Goal: Information Seeking & Learning: Learn about a topic

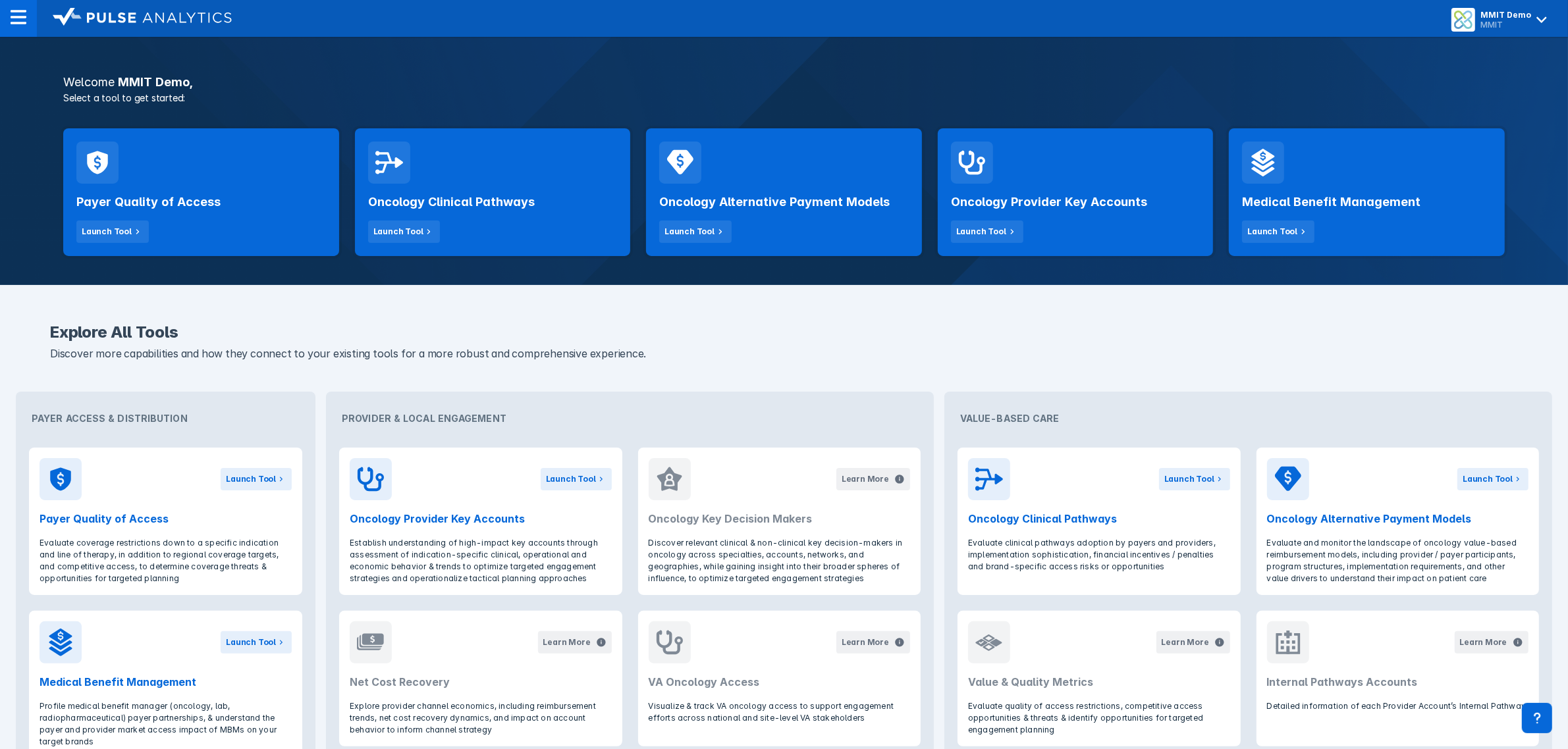
scroll to position [185, 0]
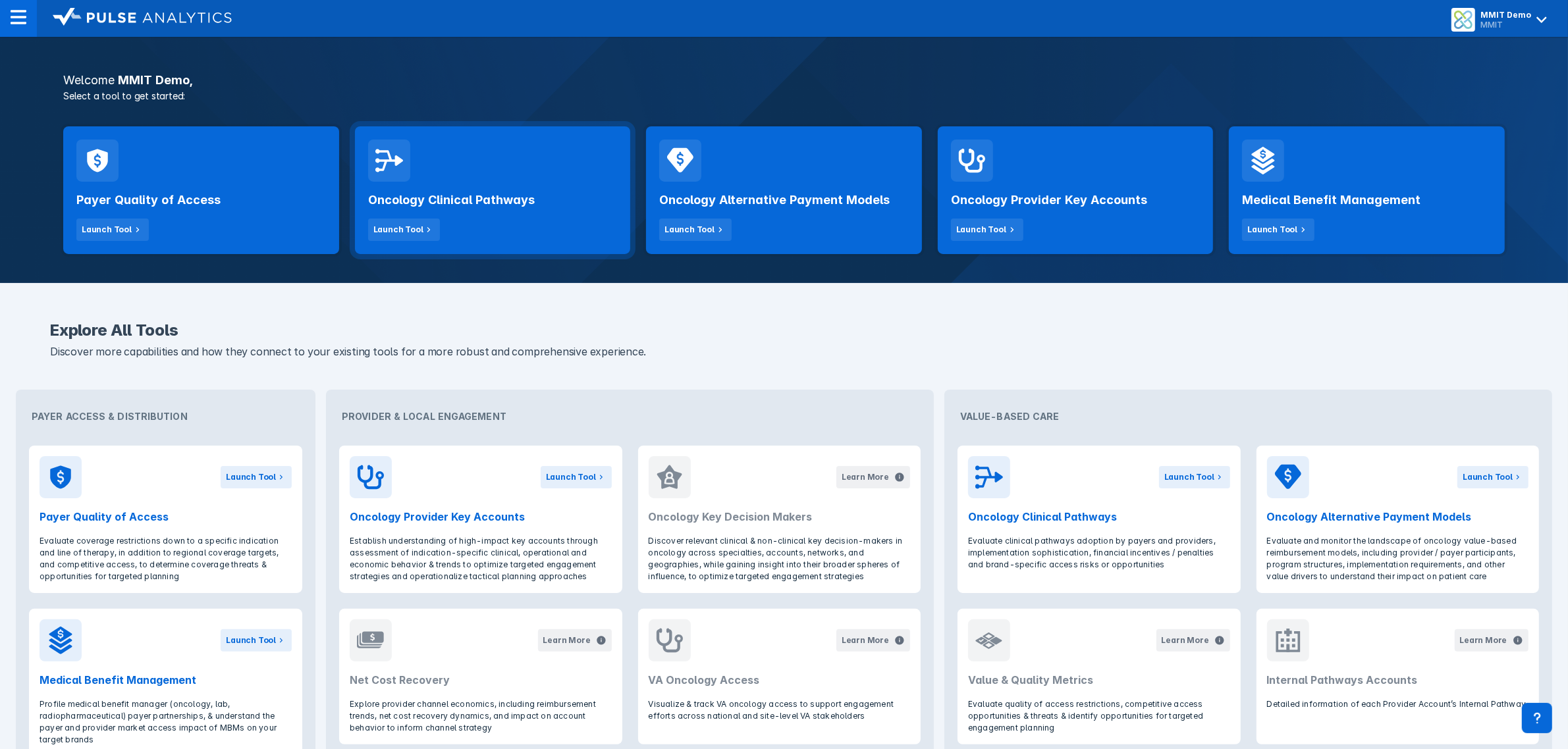
click at [547, 159] on div "Oncology Clinical Pathways Launch Tool" at bounding box center [493, 189] width 276 height 128
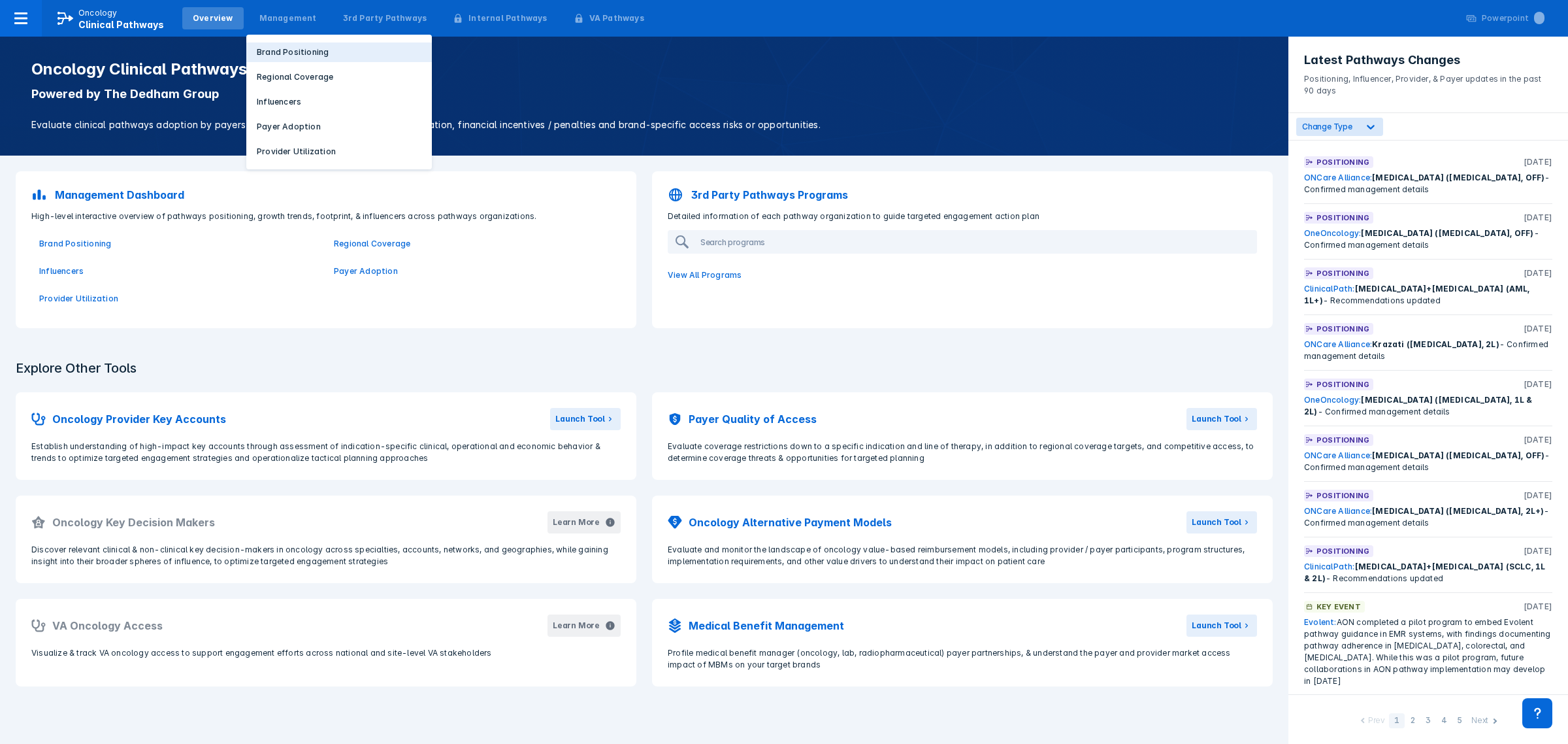
click at [289, 53] on p "Brand Positioning" at bounding box center [292, 52] width 71 height 12
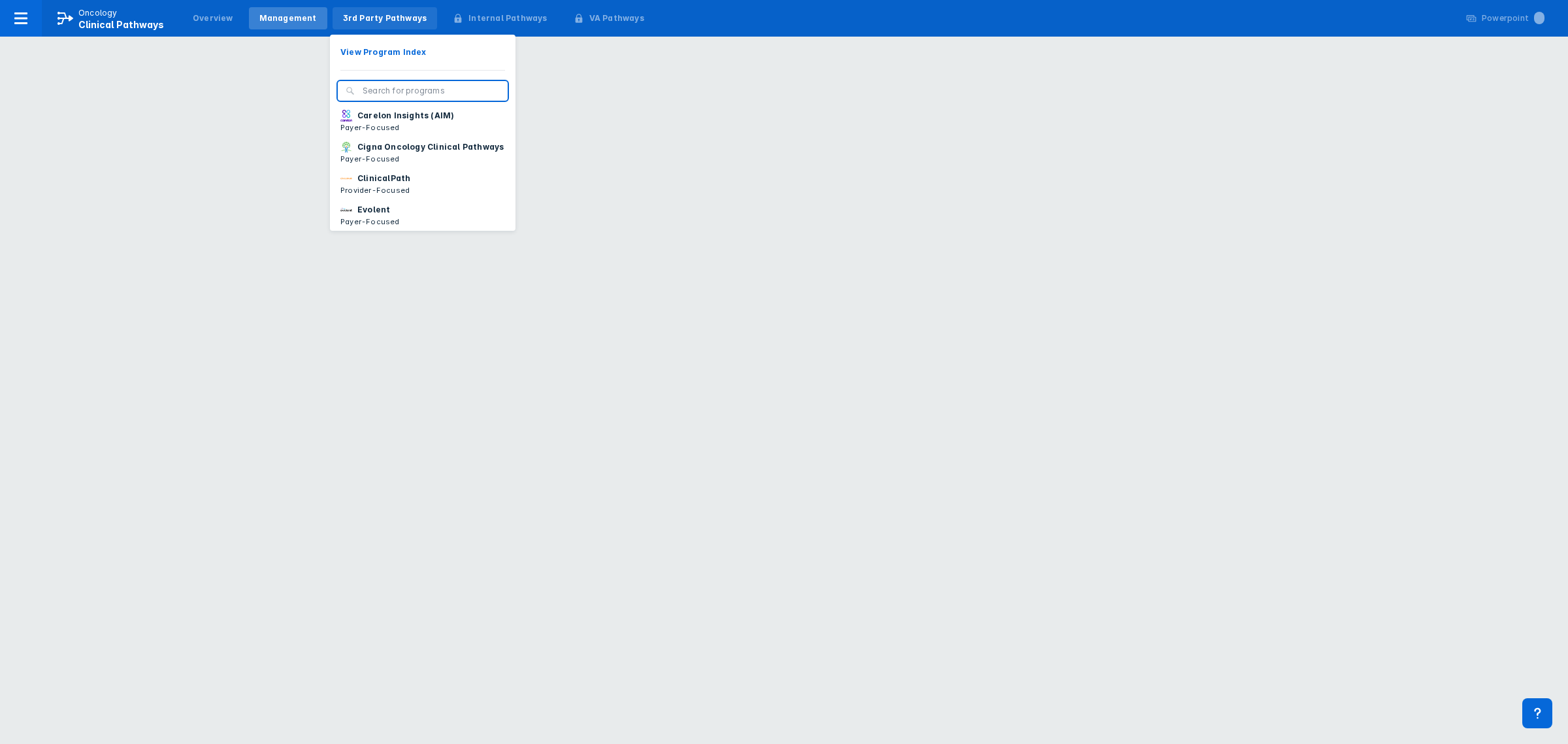
click at [366, 18] on div "3rd Party Pathways" at bounding box center [385, 18] width 85 height 12
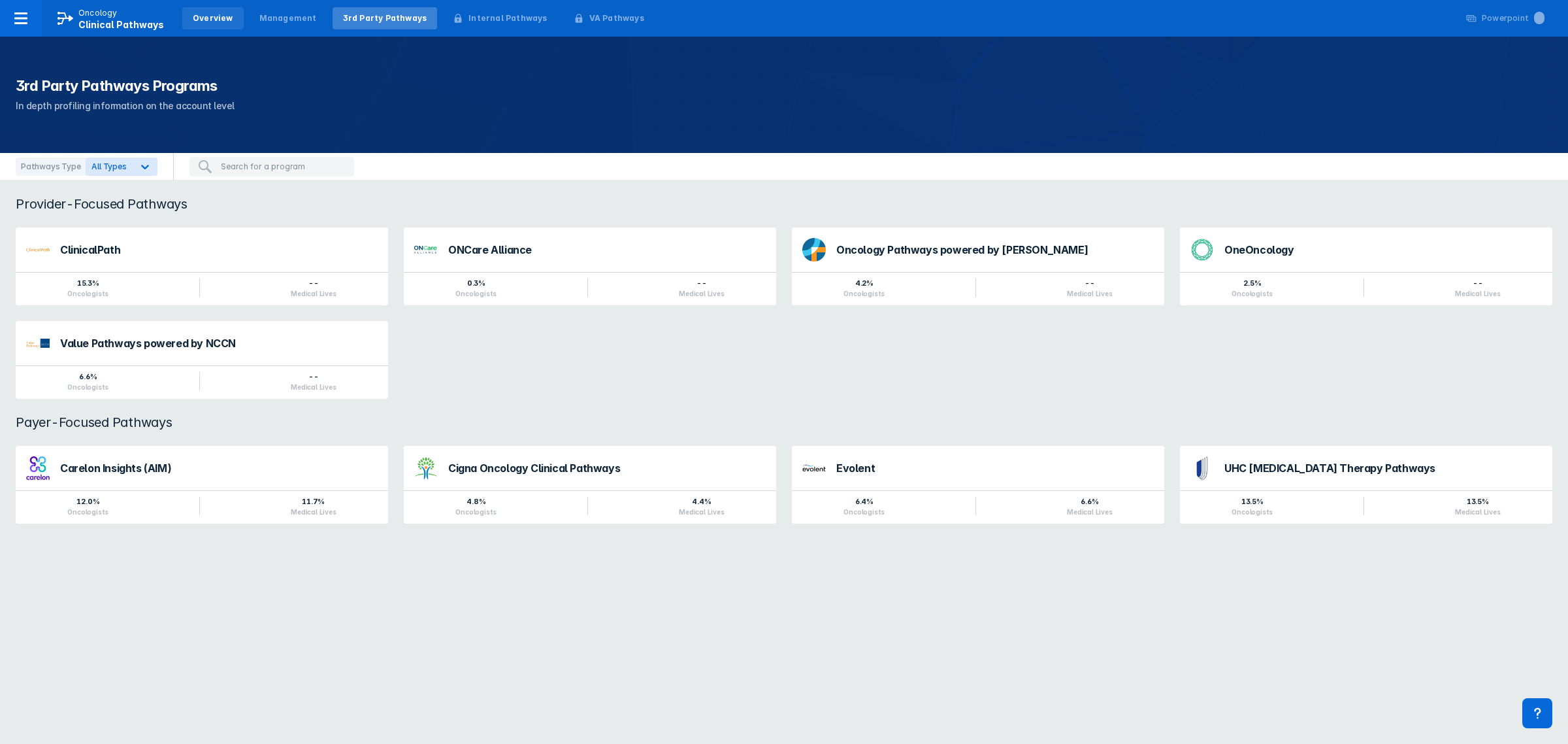
click at [219, 12] on div "Overview" at bounding box center [212, 18] width 40 height 12
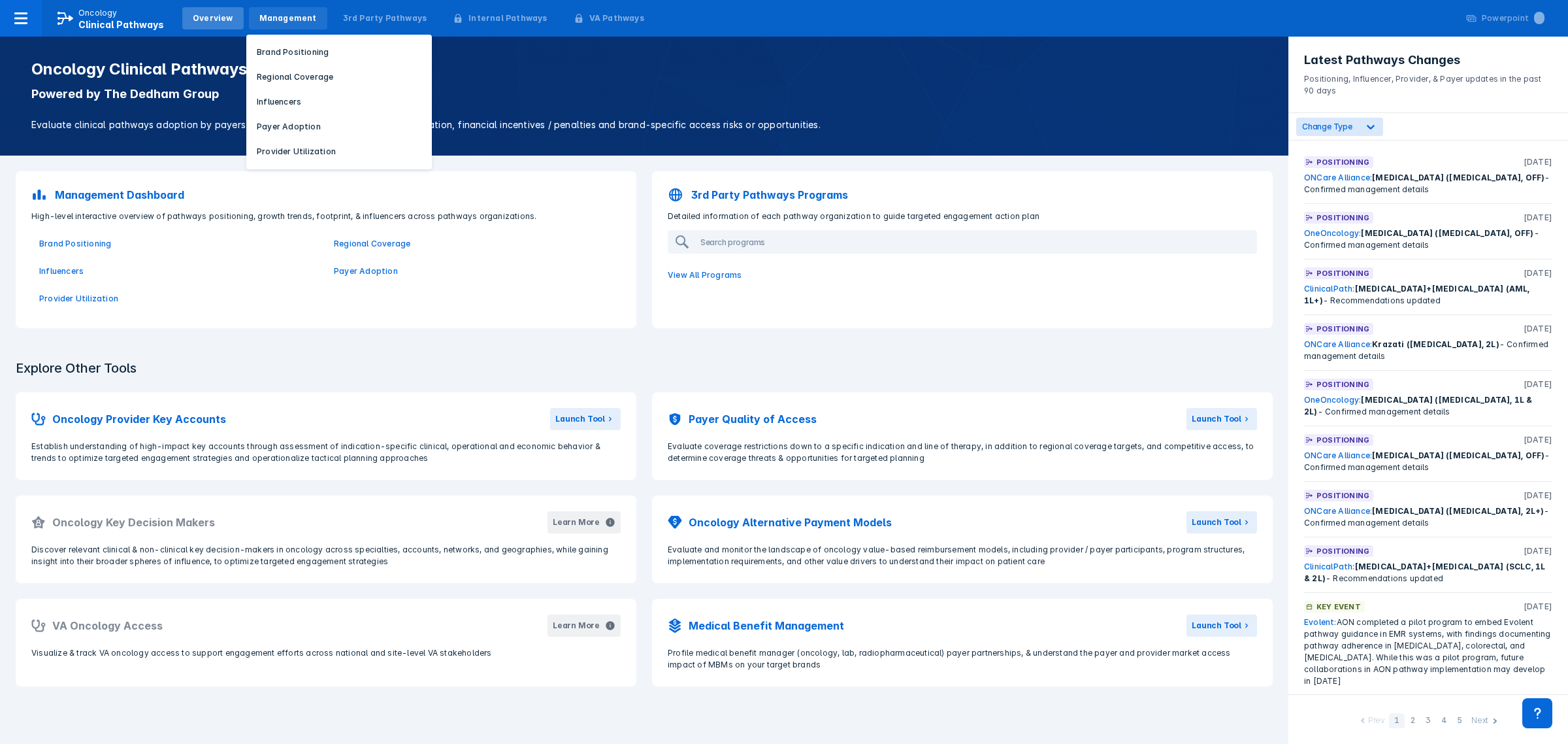
click at [279, 8] on div "Management" at bounding box center [288, 19] width 78 height 23
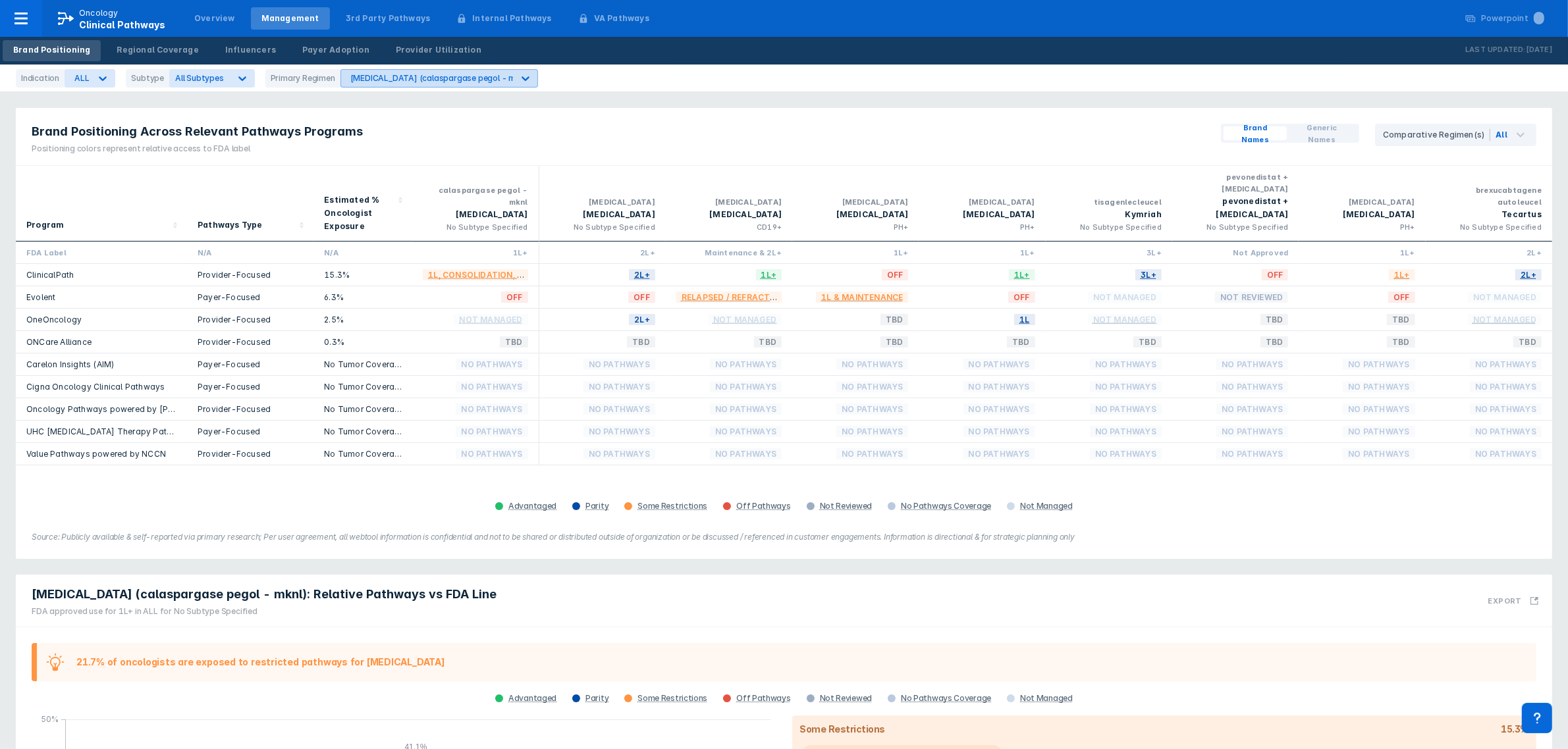
click at [519, 78] on icon at bounding box center [526, 79] width 13 height 13
click at [239, 76] on icon at bounding box center [243, 79] width 13 height 13
click at [129, 74] on div "Subtype" at bounding box center [148, 78] width 44 height 18
click at [99, 77] on icon at bounding box center [102, 79] width 13 height 13
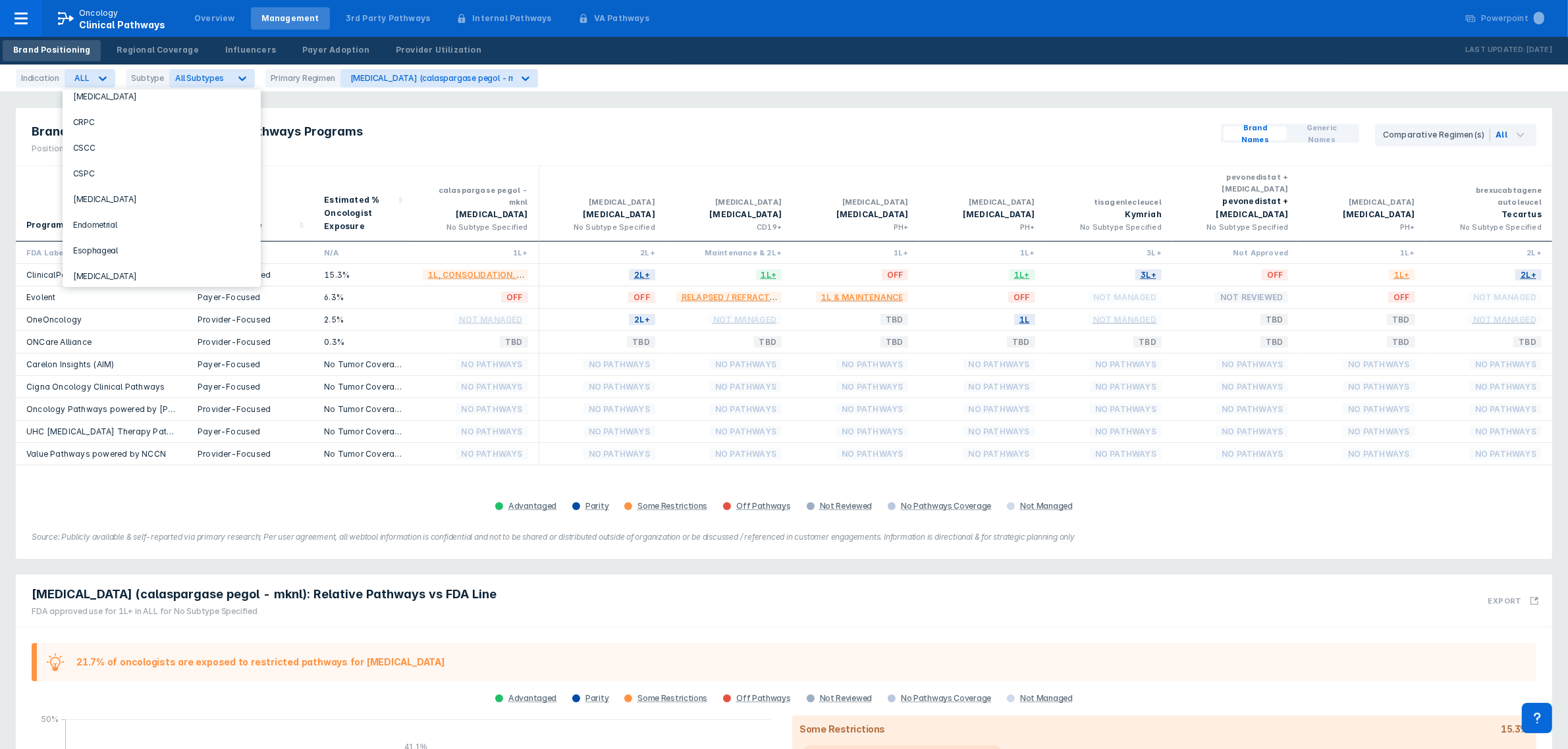
scroll to position [332, 0]
click at [163, 250] on div "Gastric" at bounding box center [162, 262] width 188 height 26
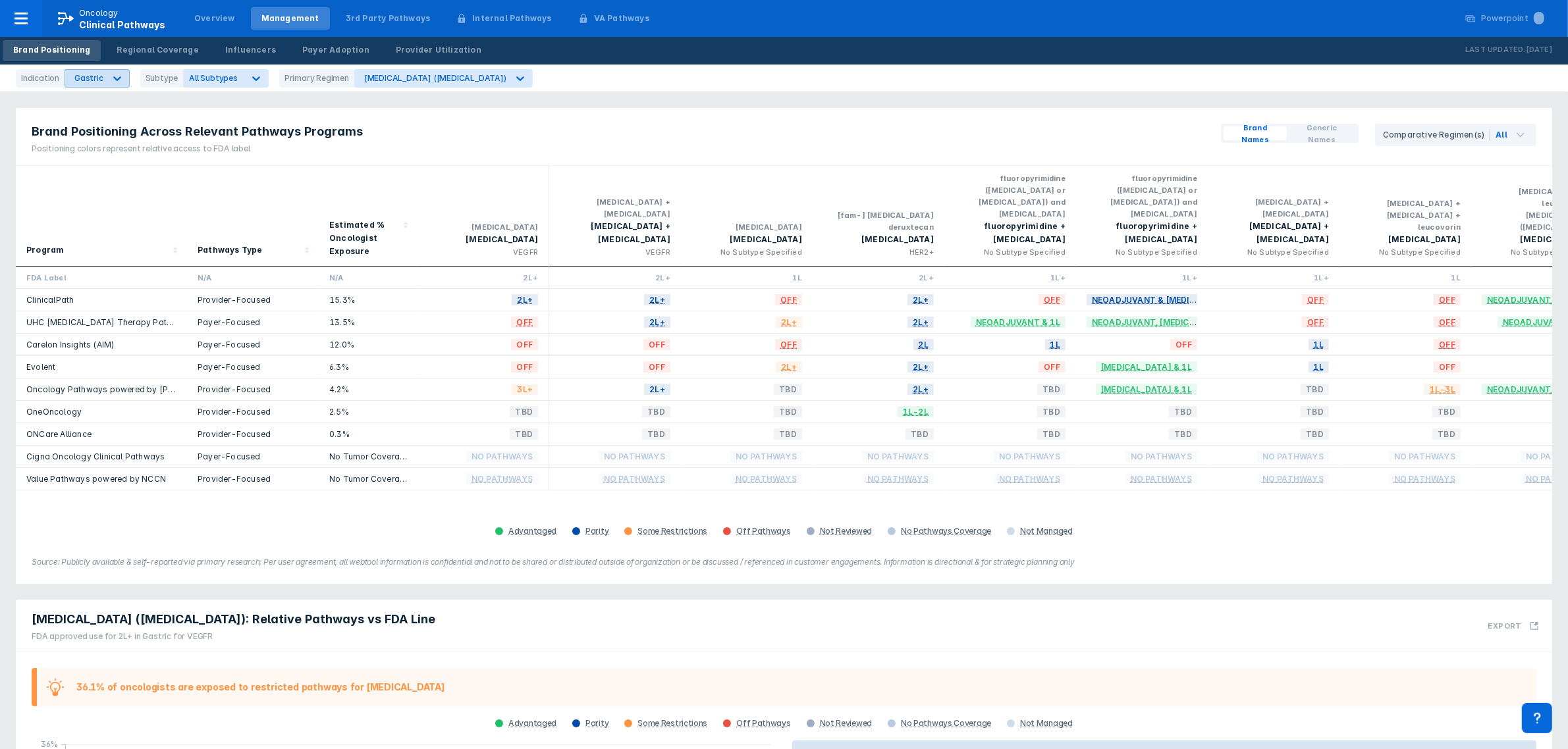
click at [114, 78] on icon at bounding box center [117, 79] width 8 height 5
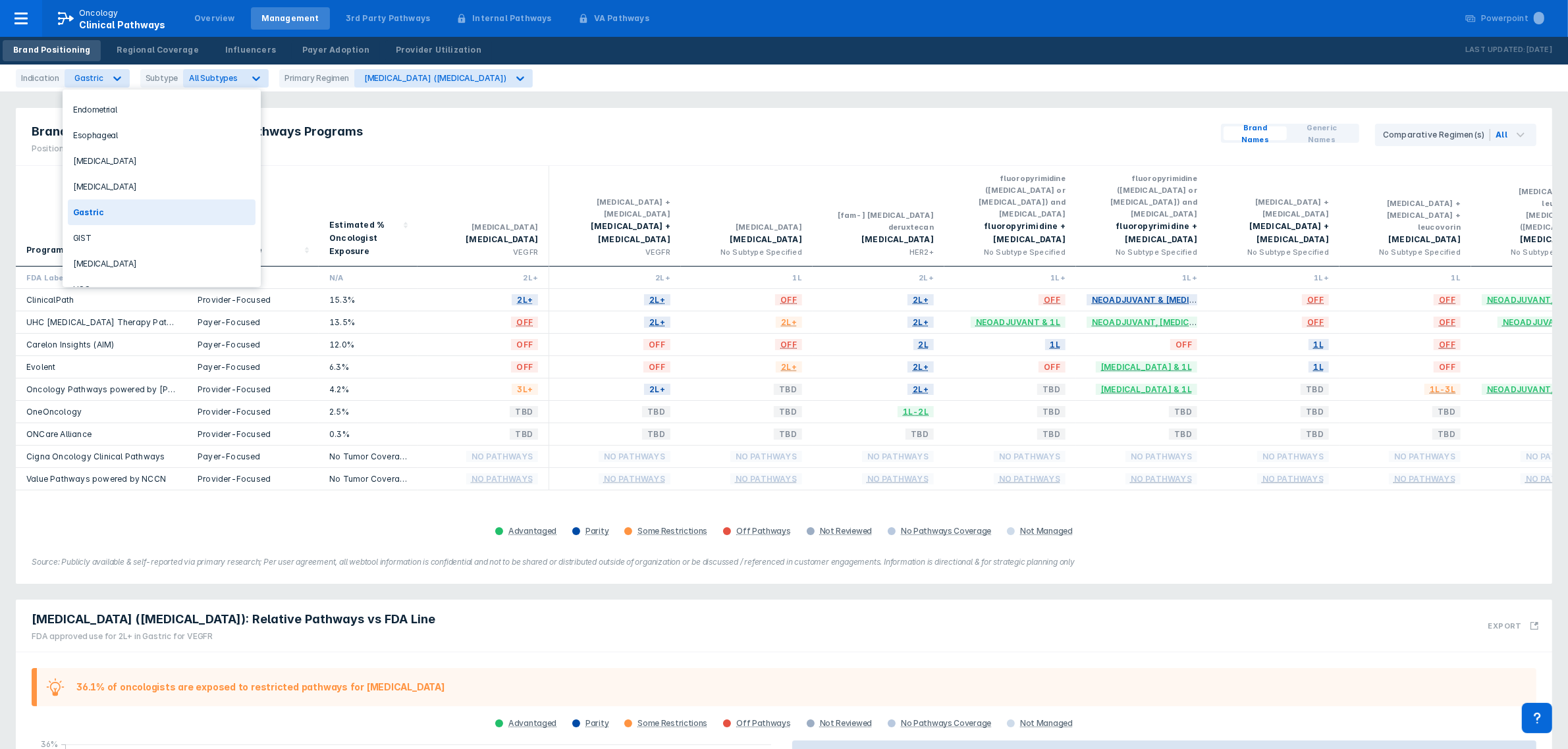
scroll to position [396, 0]
click at [449, 154] on div "Brand Positioning Across Relevant Pathways Programs Positioning colors represen…" at bounding box center [784, 136] width 1536 height 58
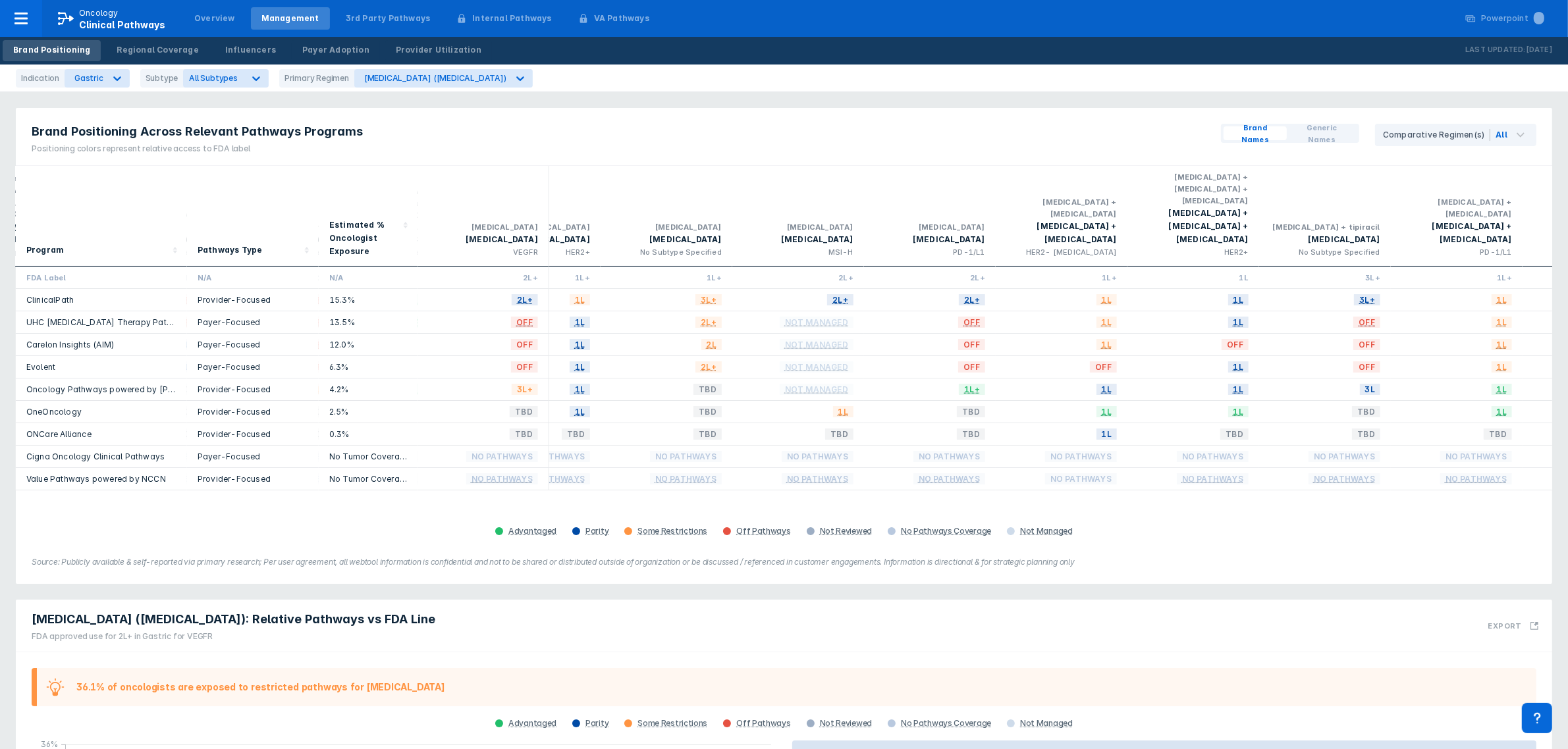
scroll to position [0, 1124]
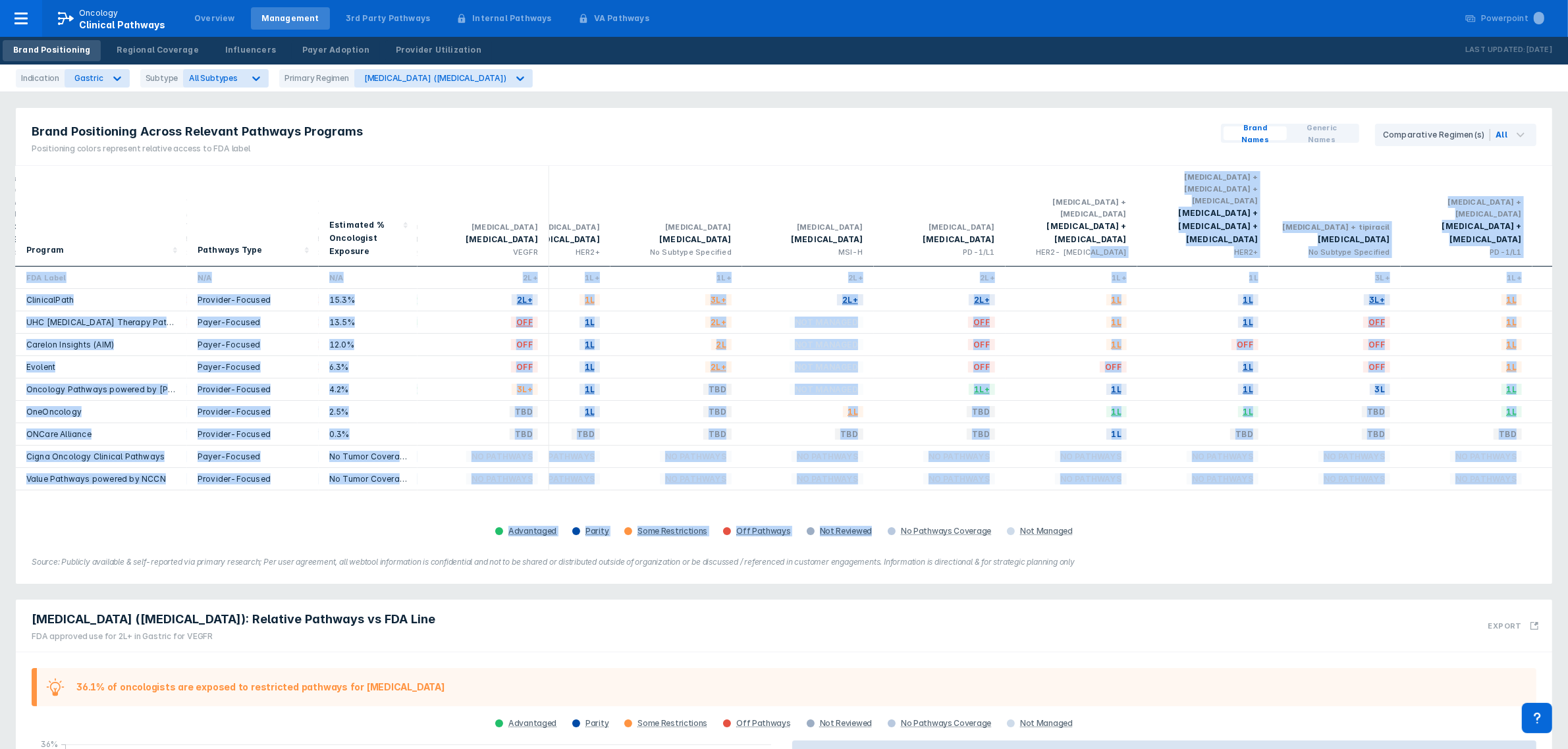
drag, startPoint x: 895, startPoint y: 490, endPoint x: 1090, endPoint y: 485, distance: 195.1
click at [1090, 485] on div "Program Pathways Type Estimated % Oncologist Exposure [MEDICAL_DATA] [MEDICAL_D…" at bounding box center [784, 352] width 1536 height 374
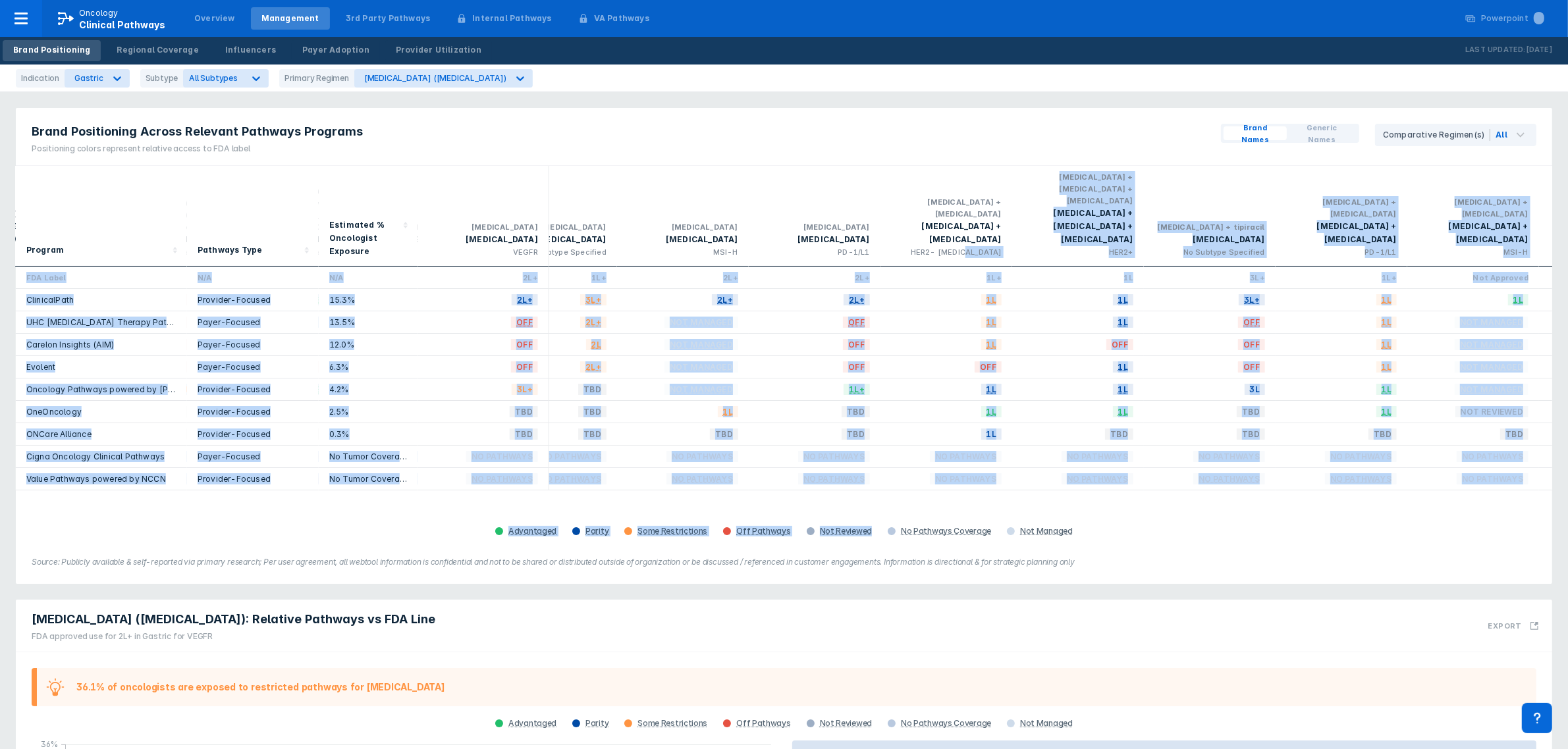
scroll to position [0, 1367]
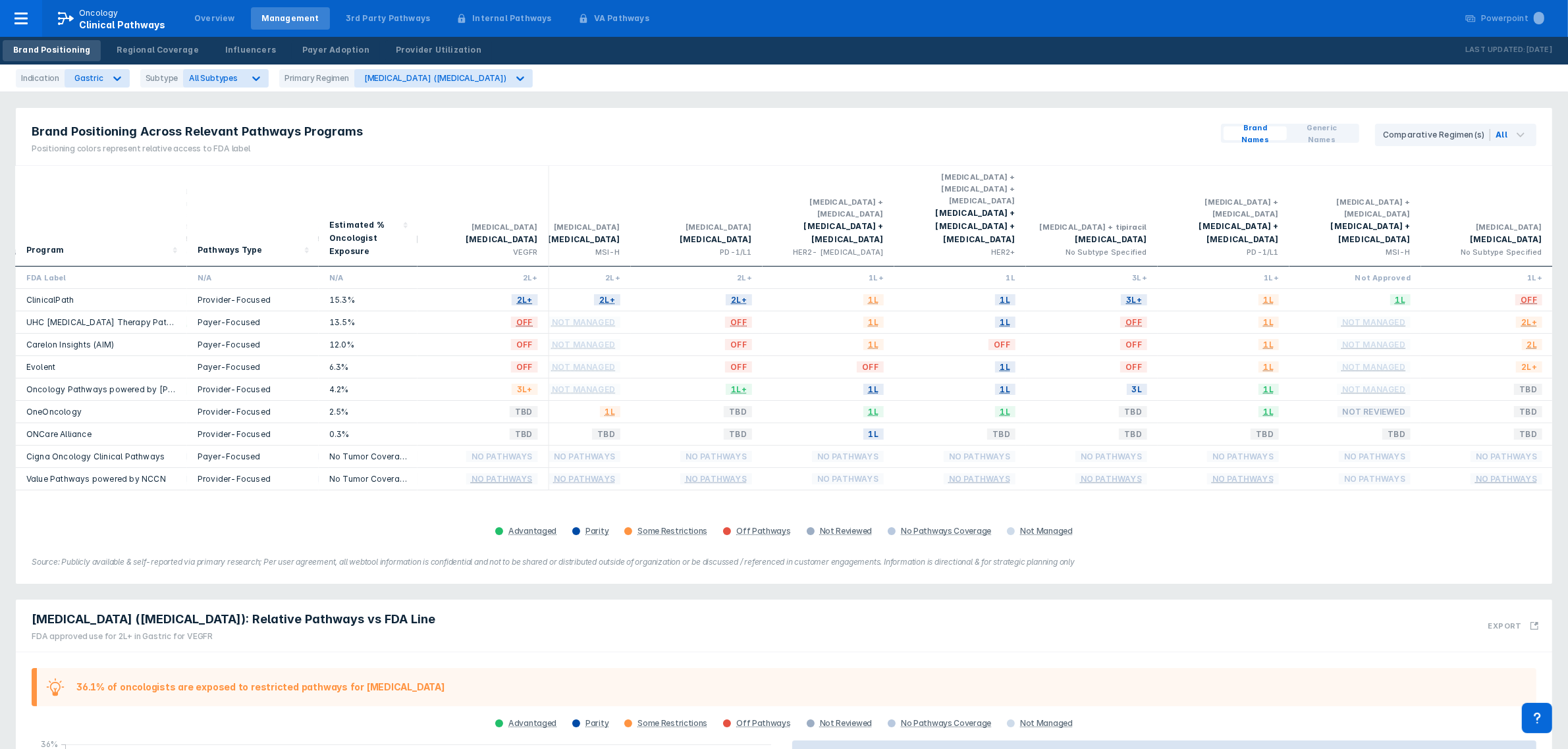
click at [1380, 639] on div "[MEDICAL_DATA] ([MEDICAL_DATA]): Relative Pathways vs FDA Line FDA approved use…" at bounding box center [784, 626] width 1536 height 53
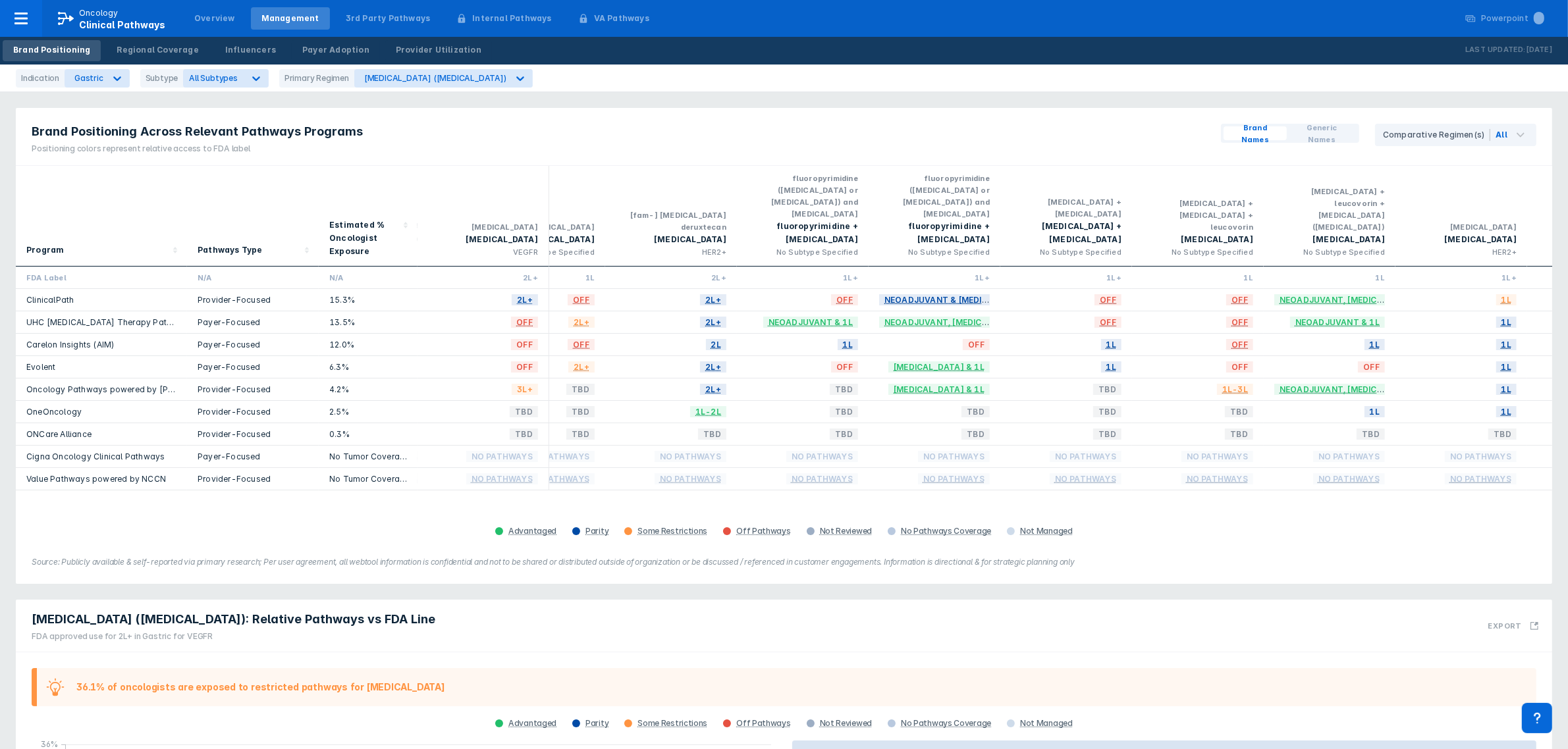
scroll to position [0, 0]
